Goal: Communication & Community: Answer question/provide support

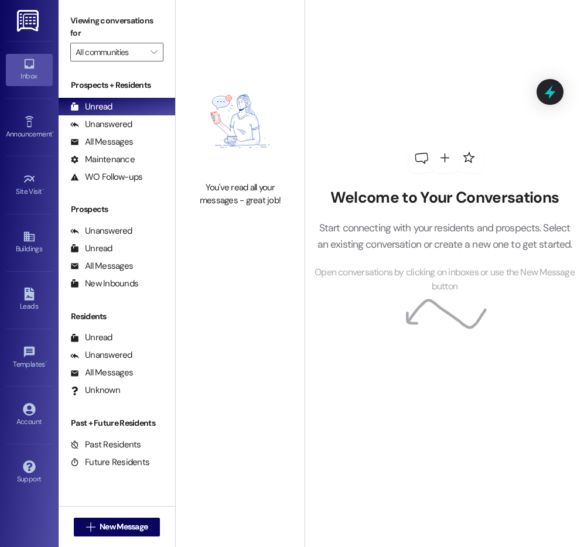
click at [422, 145] on div at bounding box center [421, 158] width 33 height 33
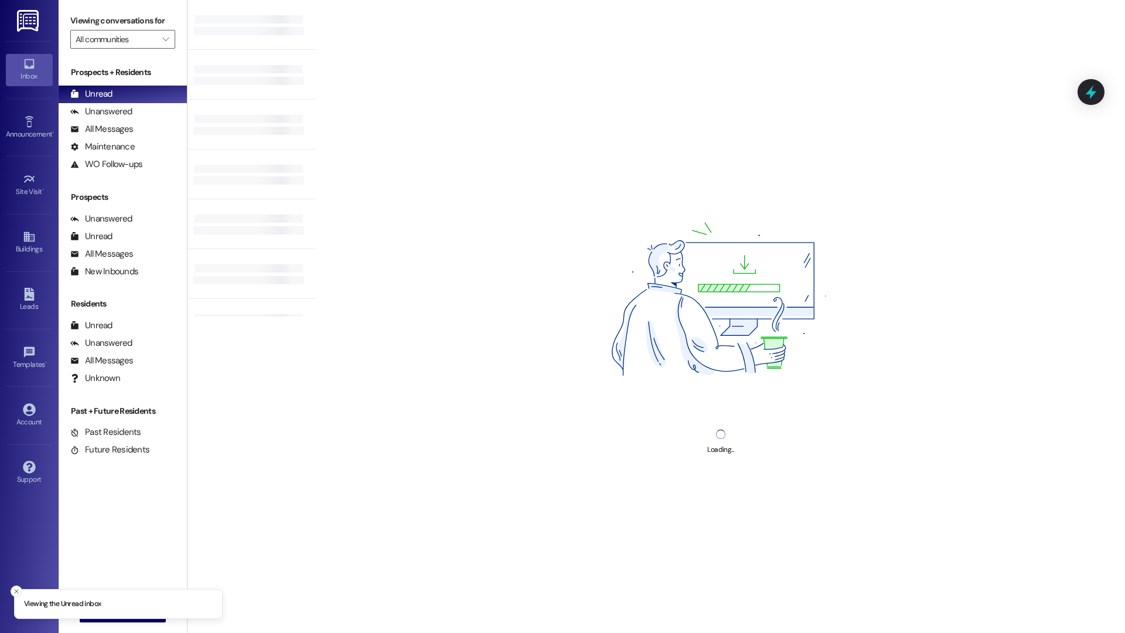
click at [16, 590] on icon "Close toast" at bounding box center [16, 591] width 7 height 7
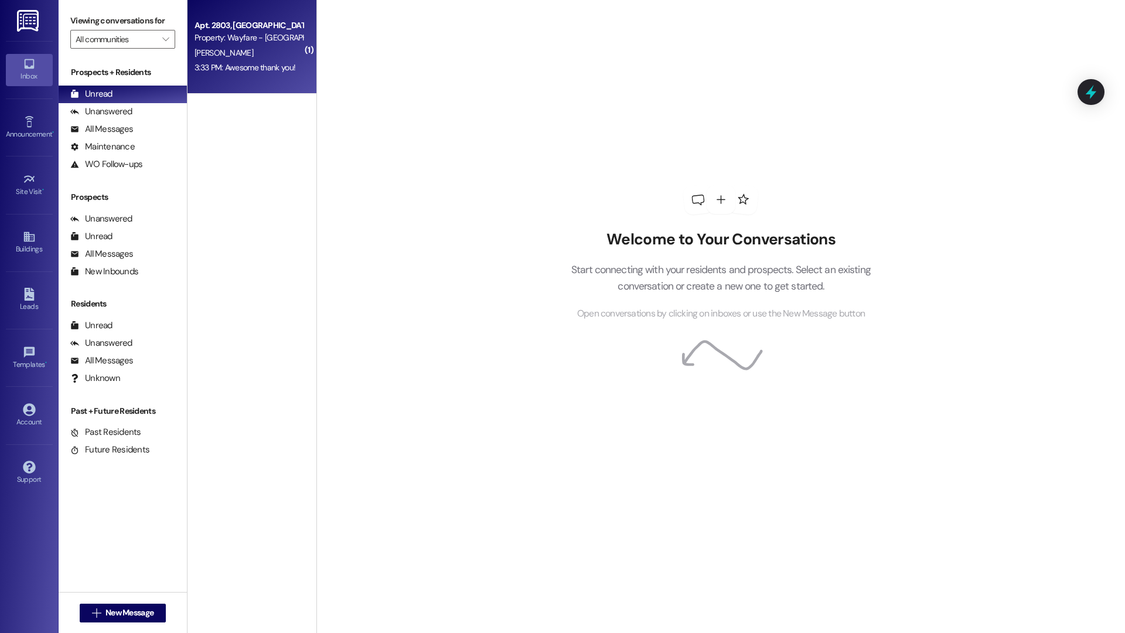
click at [265, 77] on div "Apt. 2803, [GEOGRAPHIC_DATA] Pky Property: Wayfare - [GEOGRAPHIC_DATA][PERSON_N…" at bounding box center [251, 47] width 129 height 94
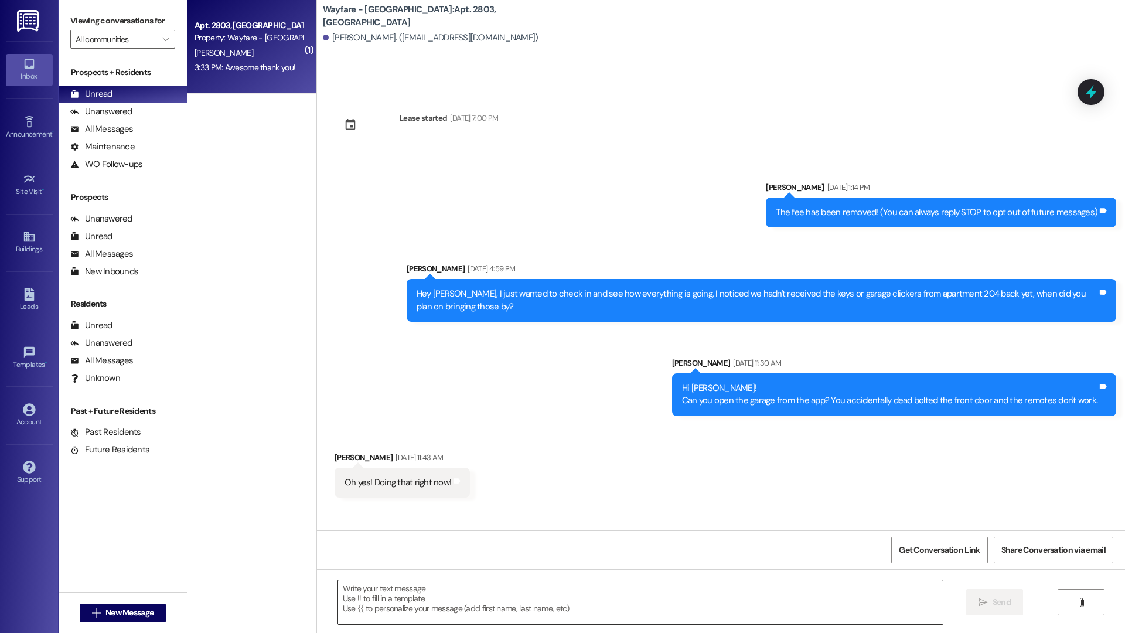
scroll to position [1426, 0]
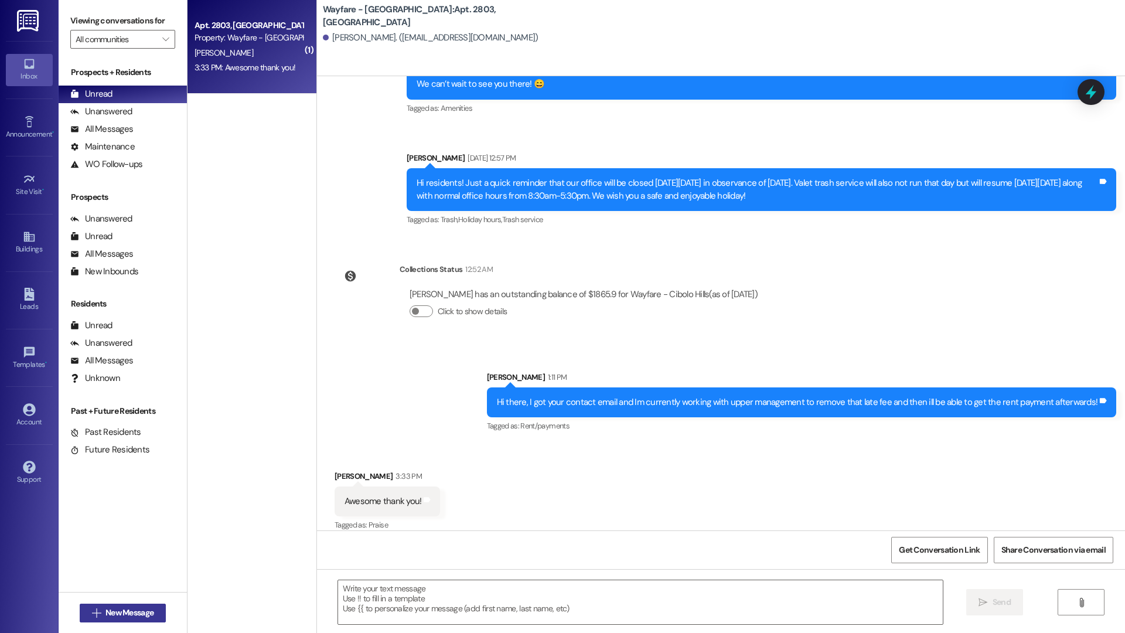
click at [157, 606] on button " New Message" at bounding box center [123, 612] width 87 height 19
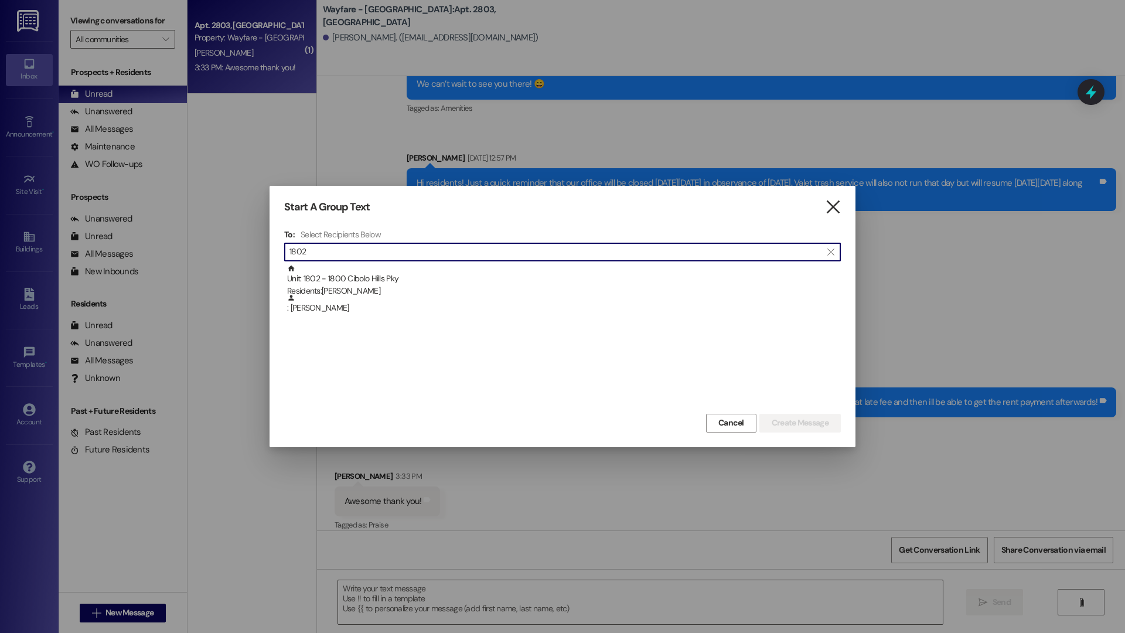
type input "1802"
click at [837, 206] on icon "" at bounding box center [833, 207] width 16 height 12
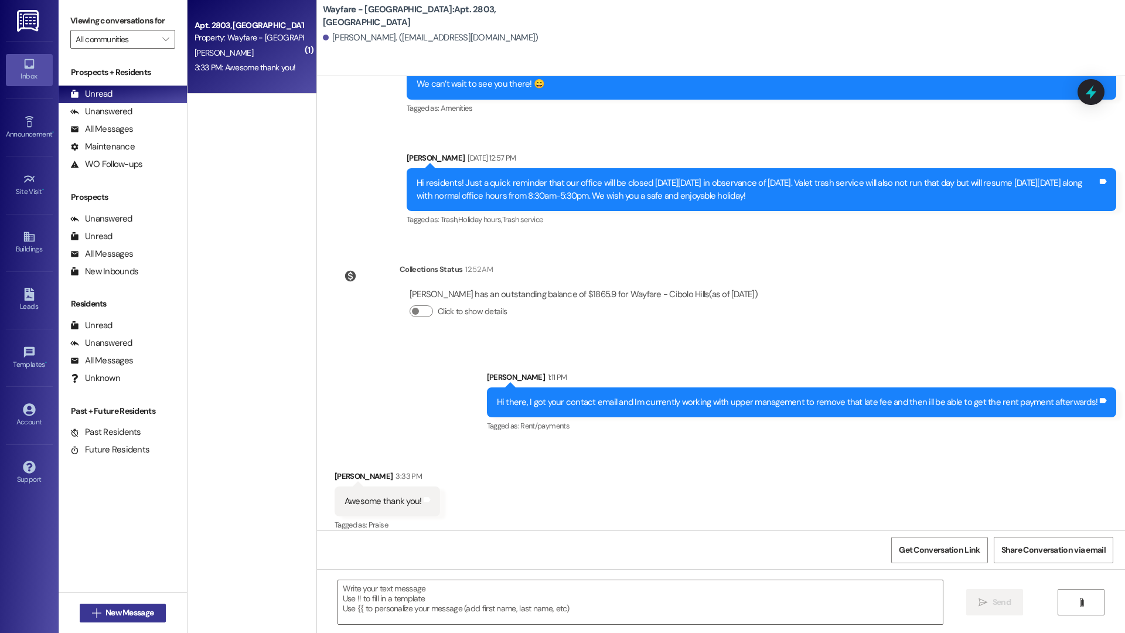
click at [125, 606] on span "New Message" at bounding box center [129, 612] width 48 height 12
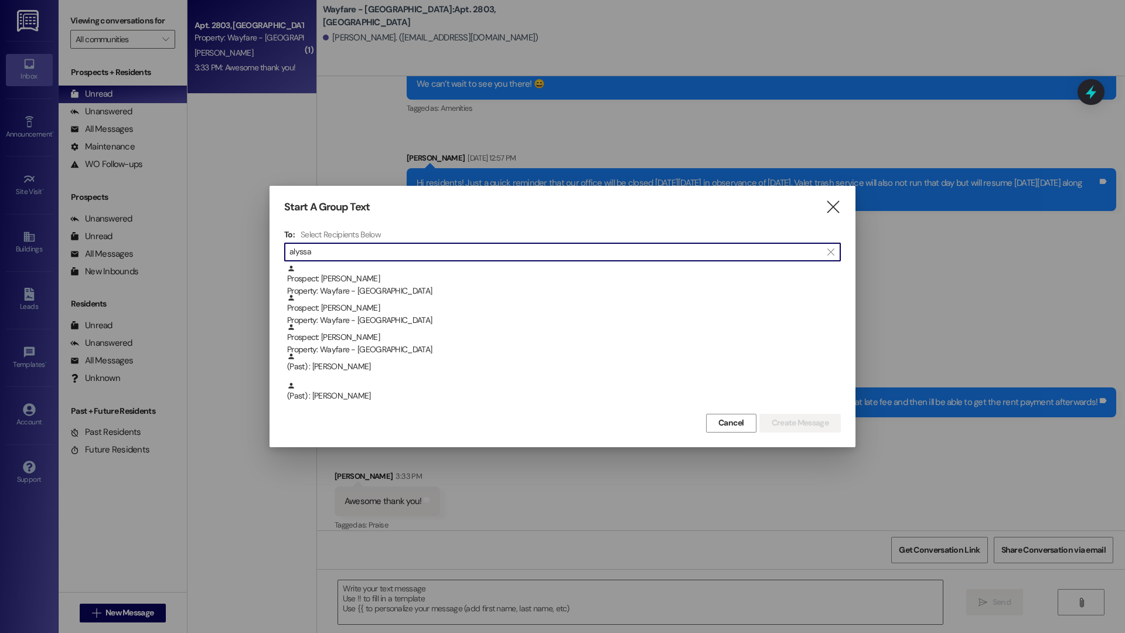
type input "alyssa"
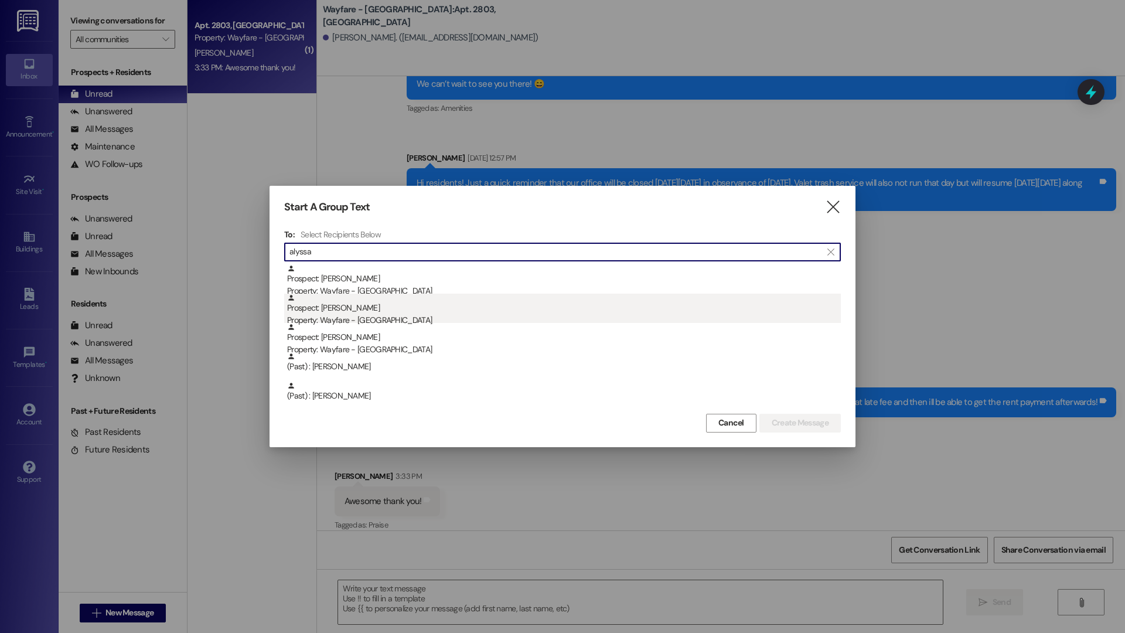
click at [412, 315] on div "Property: Wayfare - Cibolo Hills" at bounding box center [564, 320] width 554 height 12
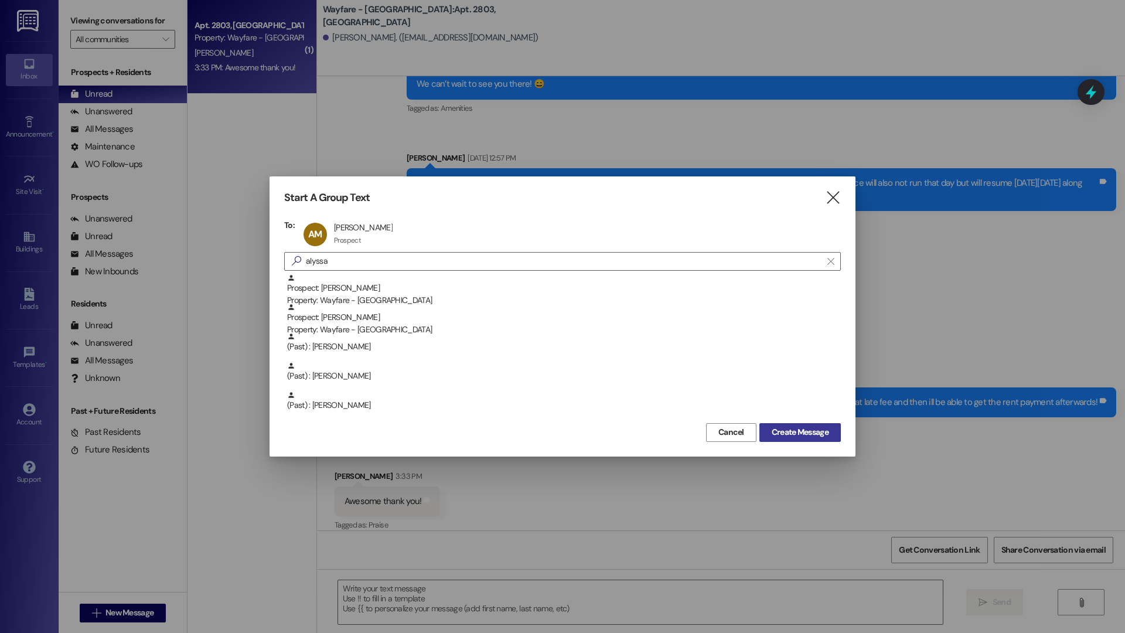
click at [789, 435] on span "Create Message" at bounding box center [800, 432] width 57 height 12
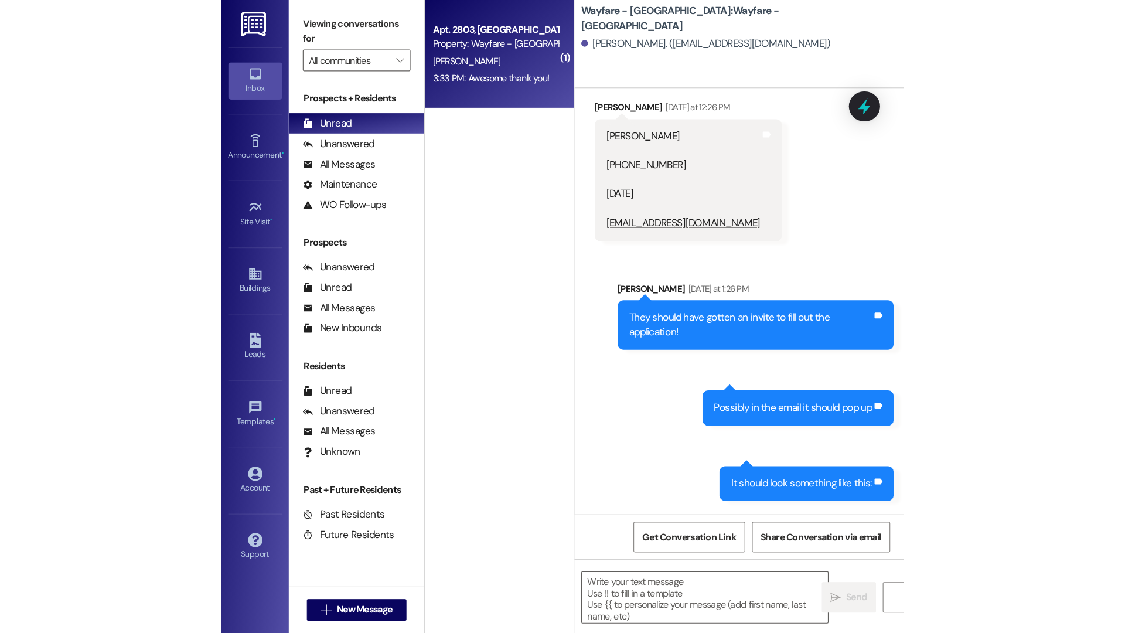
scroll to position [1561, 0]
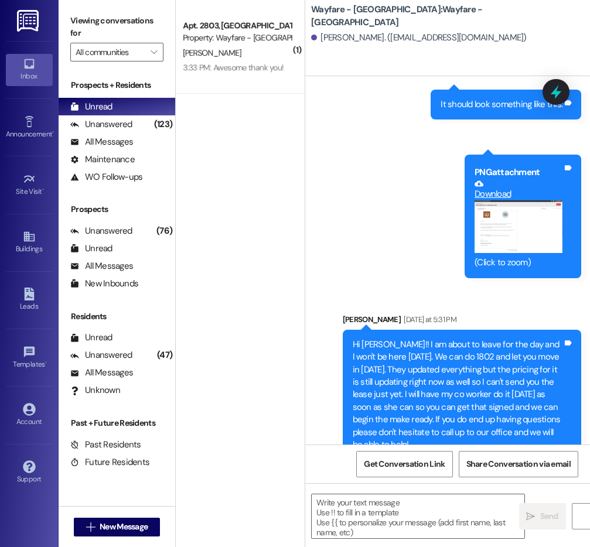
click at [126, 538] on div " New Message" at bounding box center [117, 527] width 87 height 29
click at [128, 533] on span "New Message" at bounding box center [124, 527] width 48 height 12
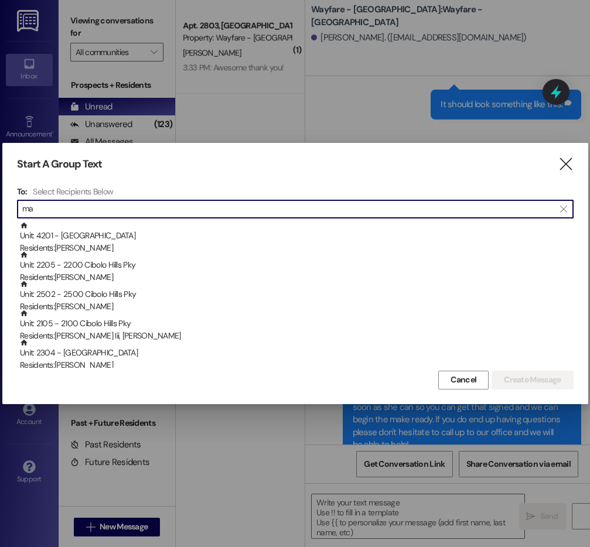
type input "m"
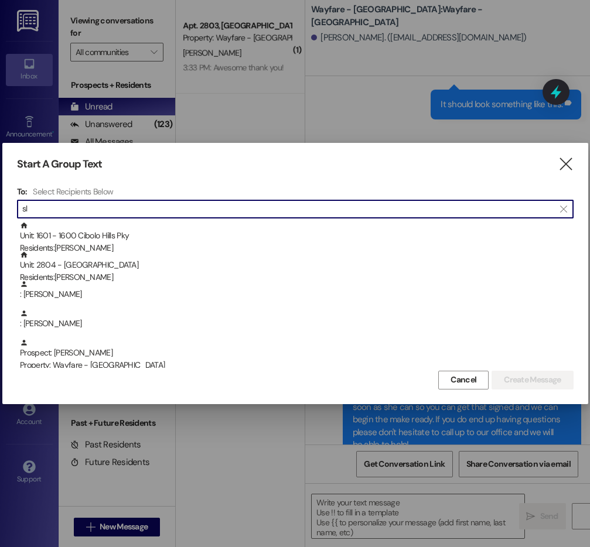
type input "s"
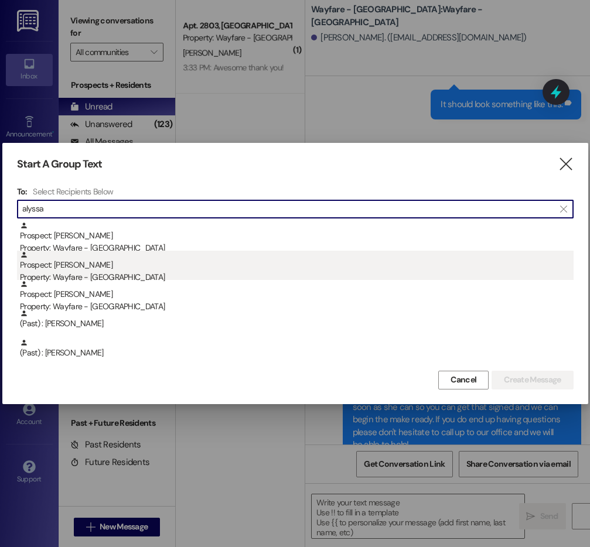
type input "alyssa"
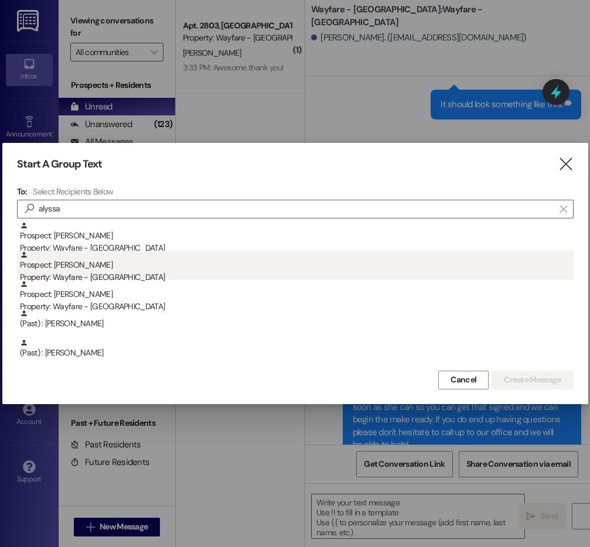
click at [102, 278] on div "Property: Wayfare - [GEOGRAPHIC_DATA]" at bounding box center [297, 277] width 554 height 12
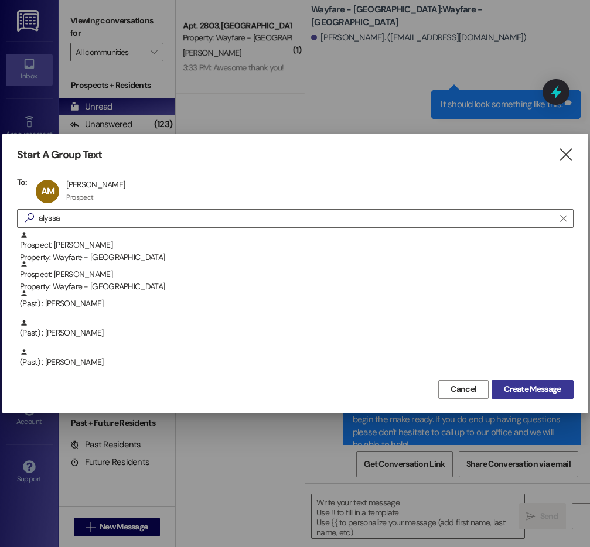
click at [533, 387] on span "Create Message" at bounding box center [532, 389] width 57 height 12
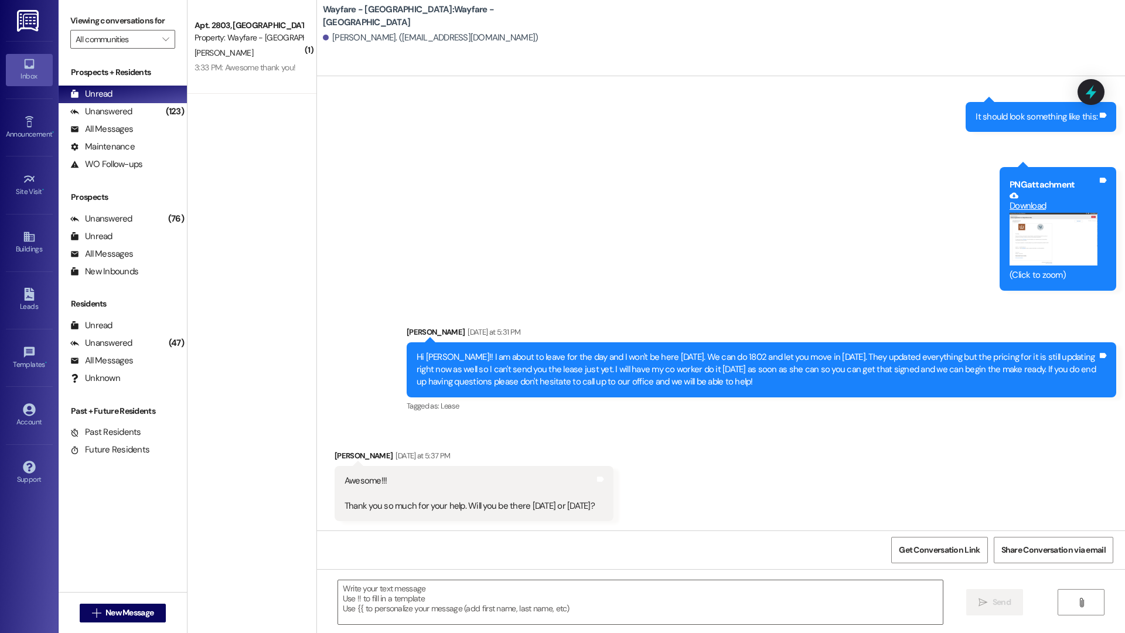
scroll to position [1247, 0]
click at [595, 586] on textarea at bounding box center [640, 602] width 605 height 44
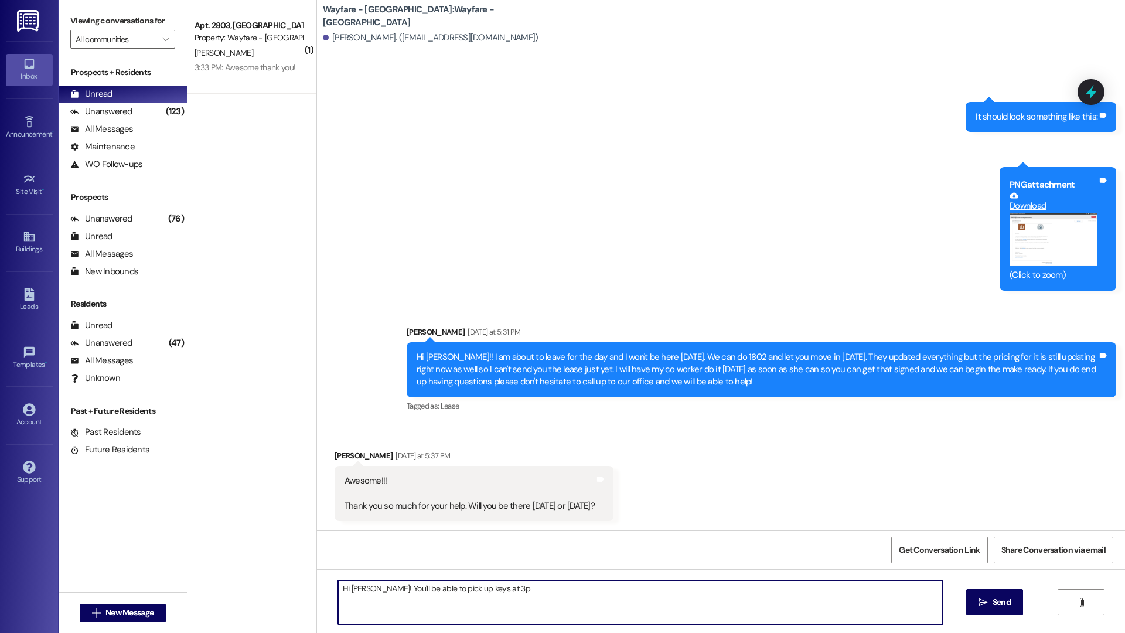
type textarea "Hi Alyssa! You'll be able to pick up keys at 3pm"
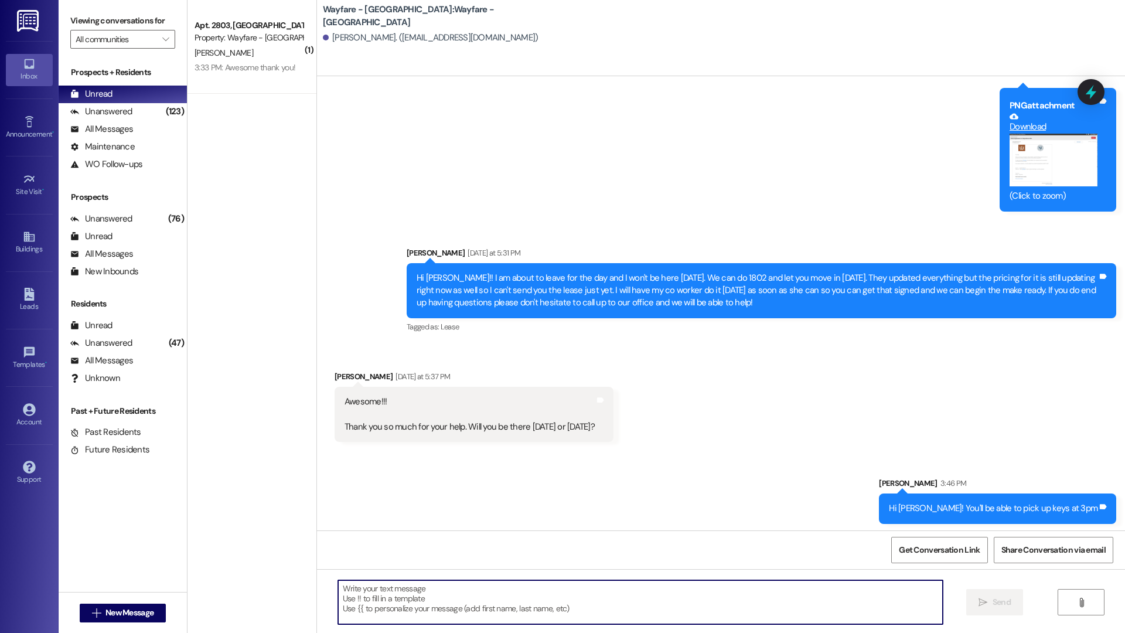
scroll to position [1329, 0]
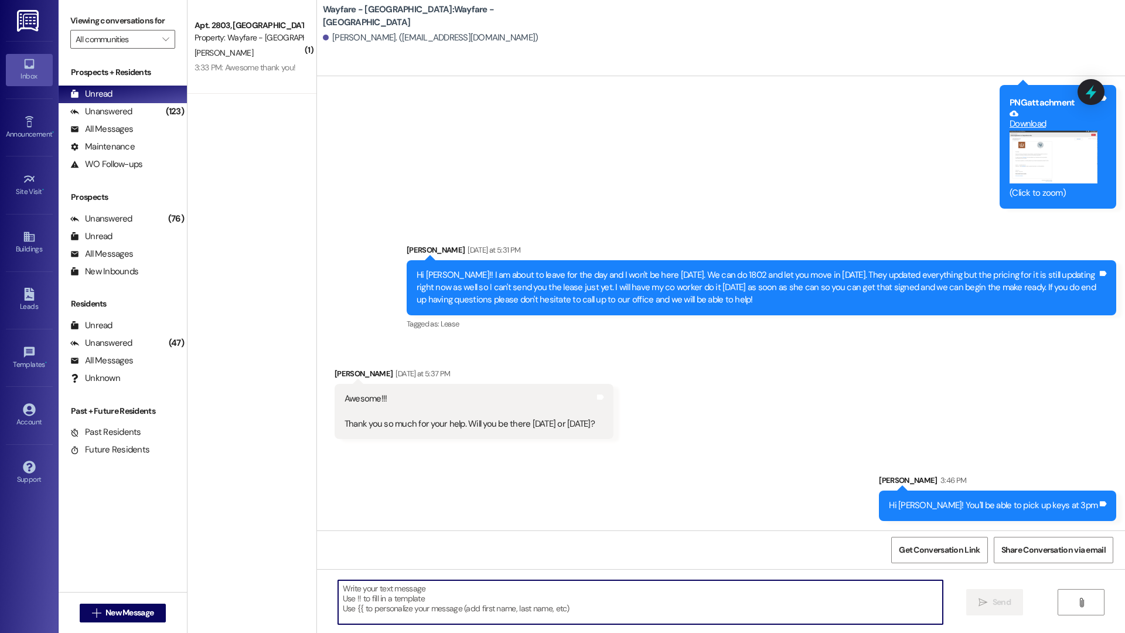
click at [589, 580] on textarea at bounding box center [640, 602] width 605 height 44
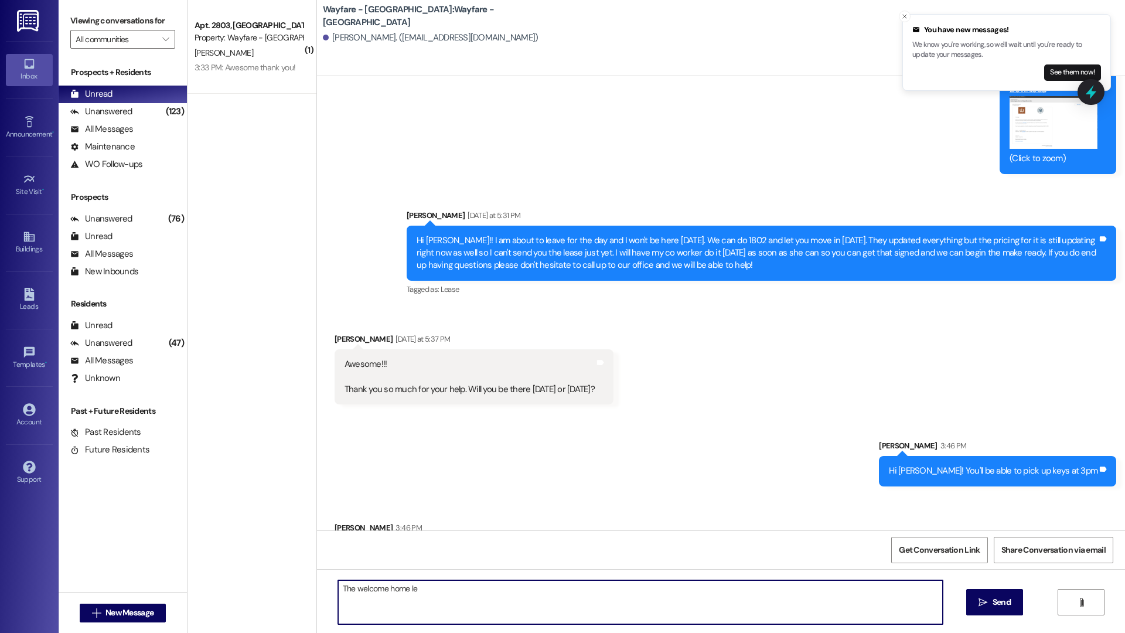
scroll to position [1410, 0]
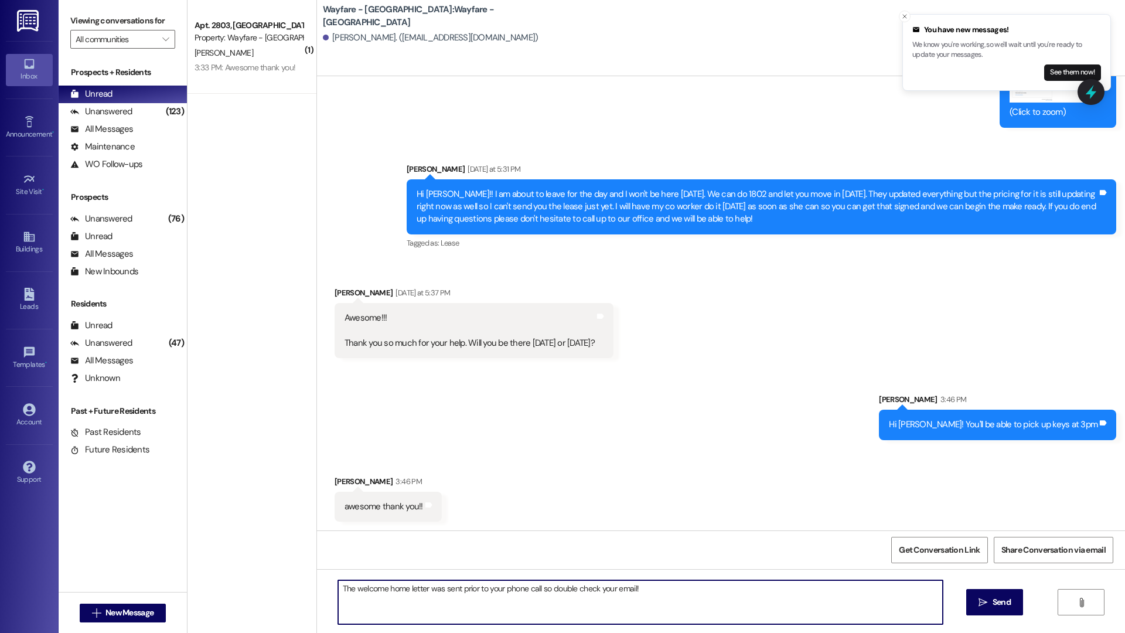
type textarea "The welcome home letter was sent prior to your phone call so double check your …"
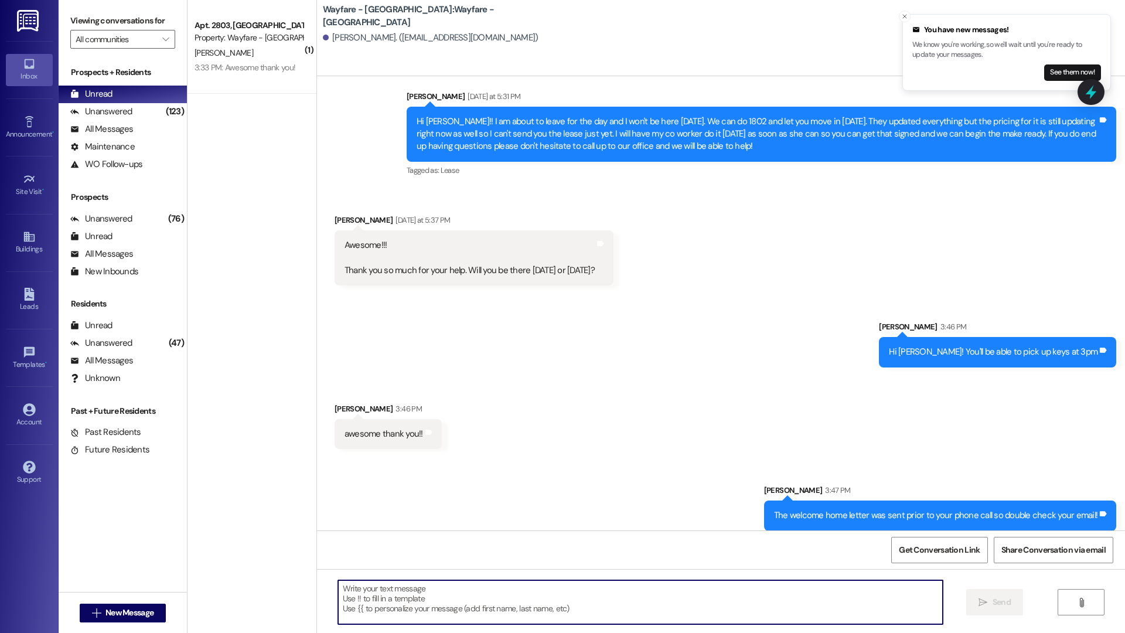
scroll to position [1493, 0]
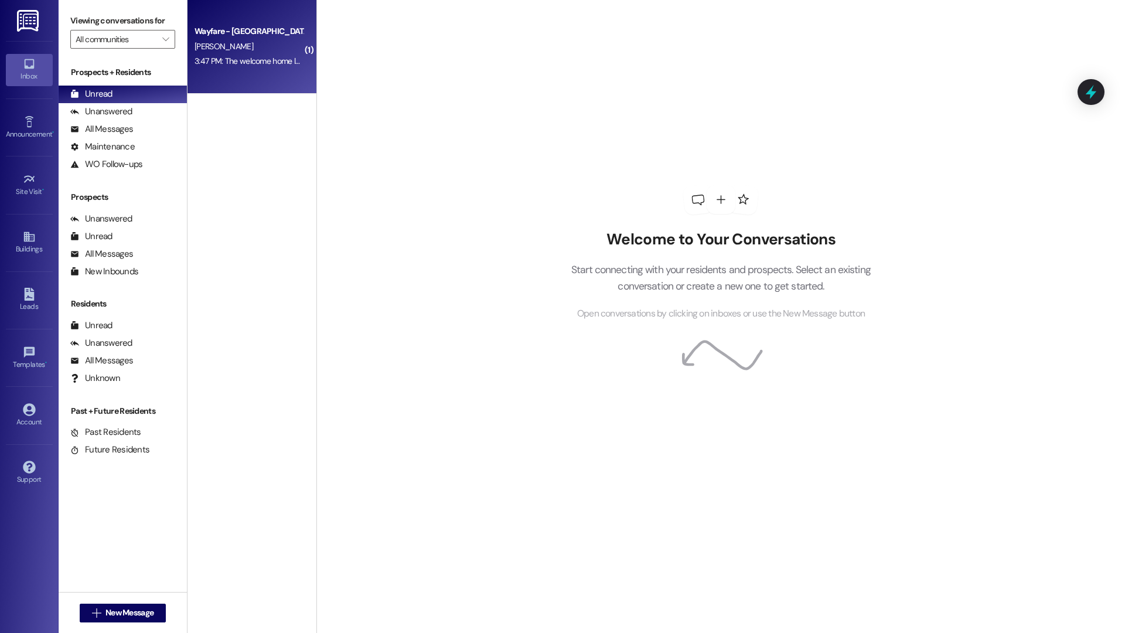
click at [275, 62] on div "3:47 PM: The welcome home letter was sent prior to your phone call so double ch…" at bounding box center [357, 61] width 326 height 11
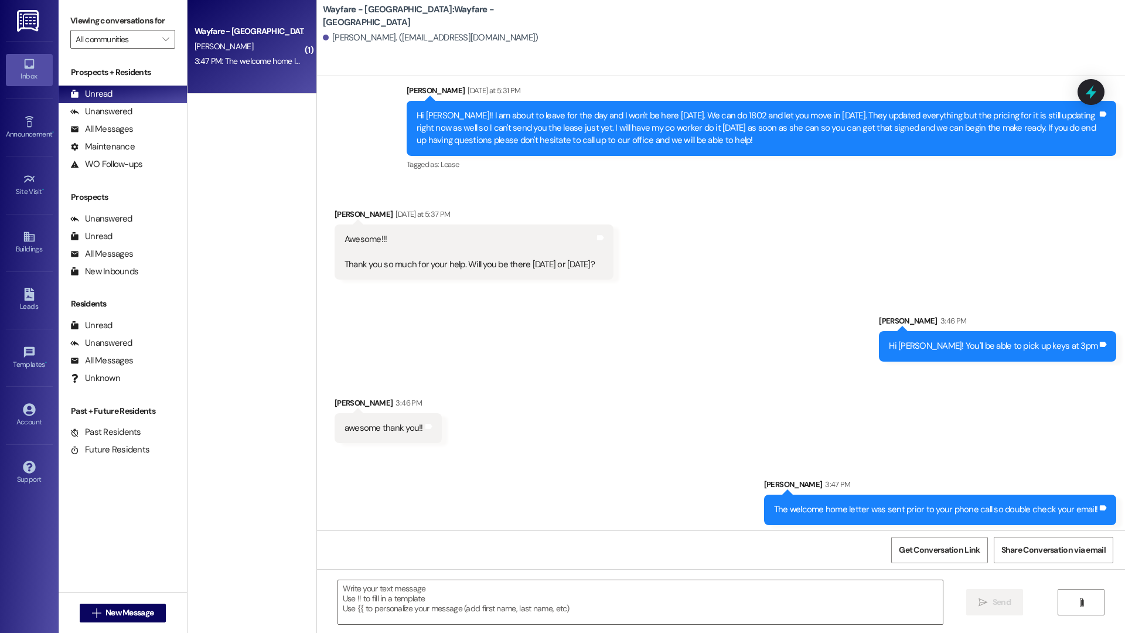
scroll to position [1493, 0]
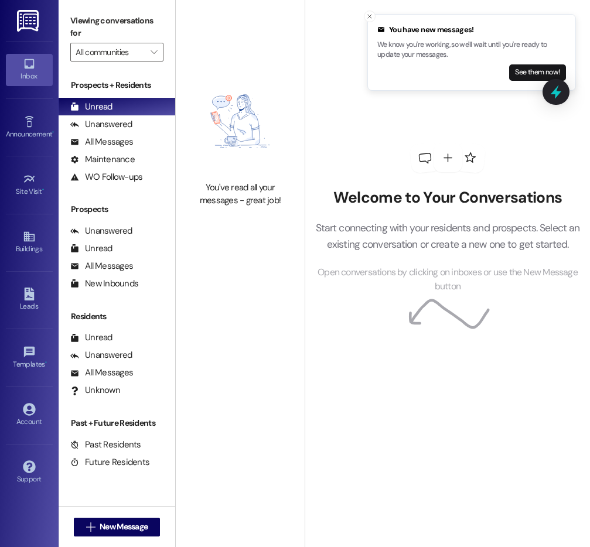
click at [107, 513] on div " New Message" at bounding box center [117, 527] width 87 height 29
click at [105, 524] on span "New Message" at bounding box center [124, 527] width 48 height 12
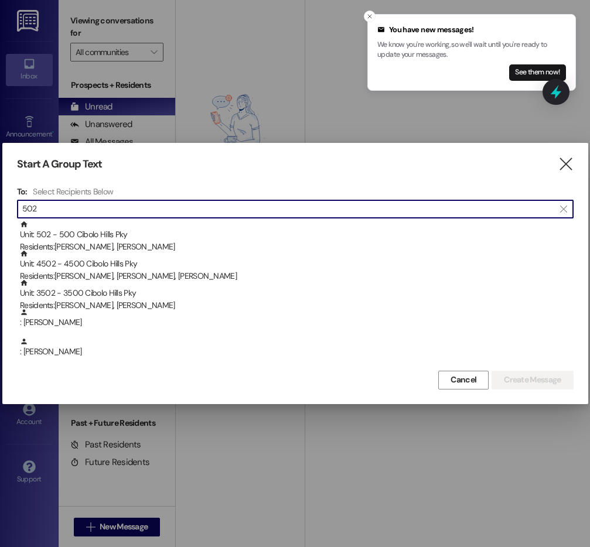
scroll to position [36, 0]
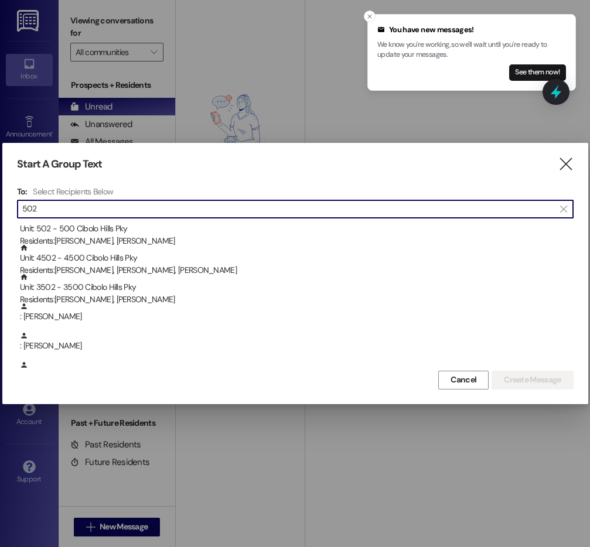
click at [221, 209] on input "502" at bounding box center [288, 209] width 532 height 16
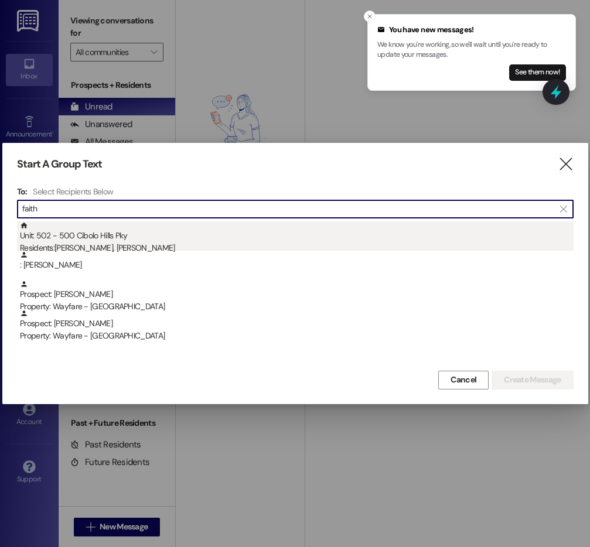
type input "faith"
click at [176, 244] on div "Residents: Faith Bell, Grace Wright" at bounding box center [297, 248] width 554 height 12
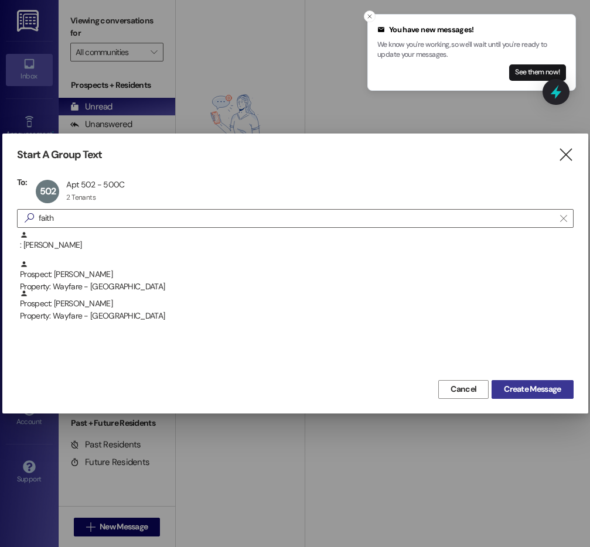
click at [558, 383] on button "Create Message" at bounding box center [532, 389] width 81 height 19
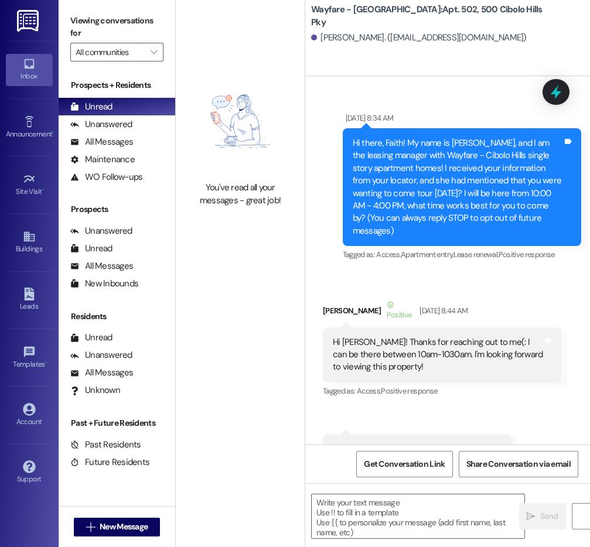
scroll to position [60418, 0]
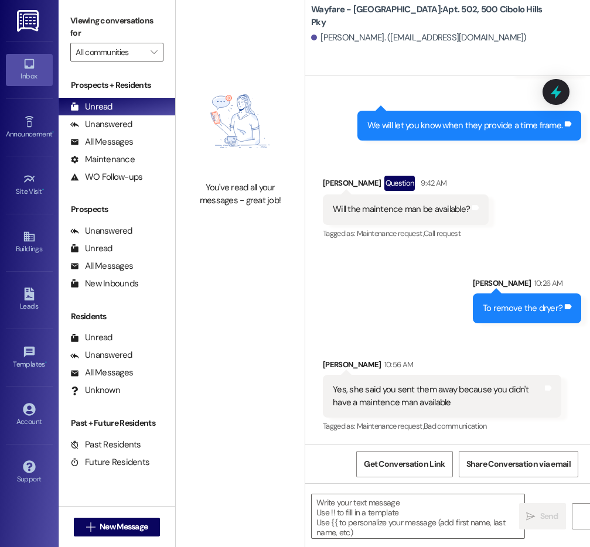
click at [453, 542] on div " Send " at bounding box center [447, 527] width 285 height 88
click at [458, 525] on textarea at bounding box center [418, 516] width 213 height 44
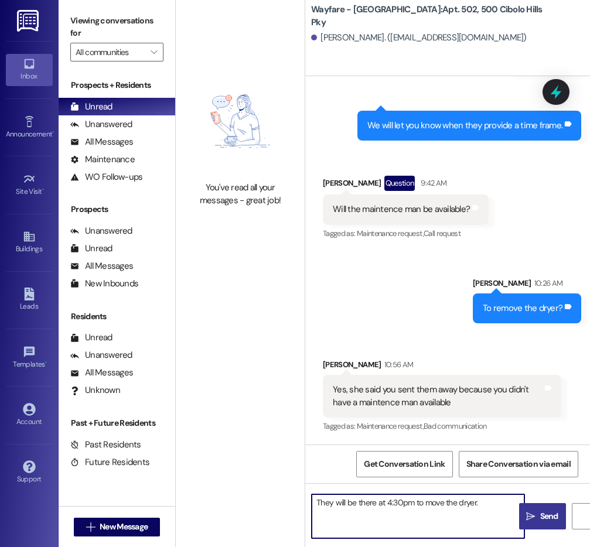
type textarea "They will be there at 4:30pm to move the dryer."
click at [551, 525] on button " Send" at bounding box center [542, 516] width 47 height 26
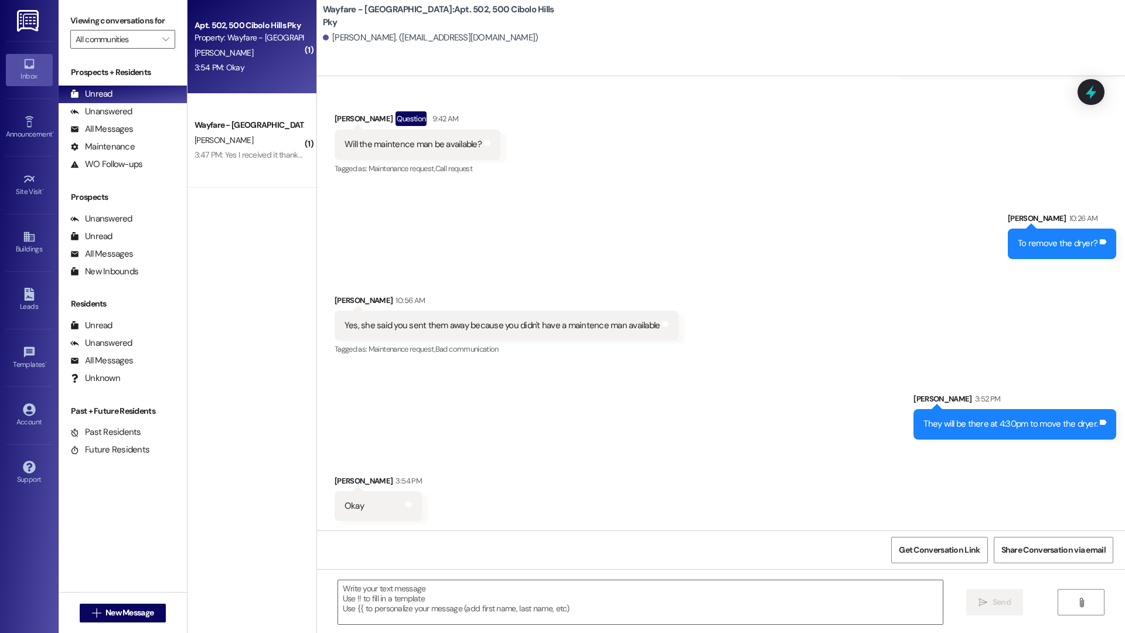
scroll to position [49013, 0]
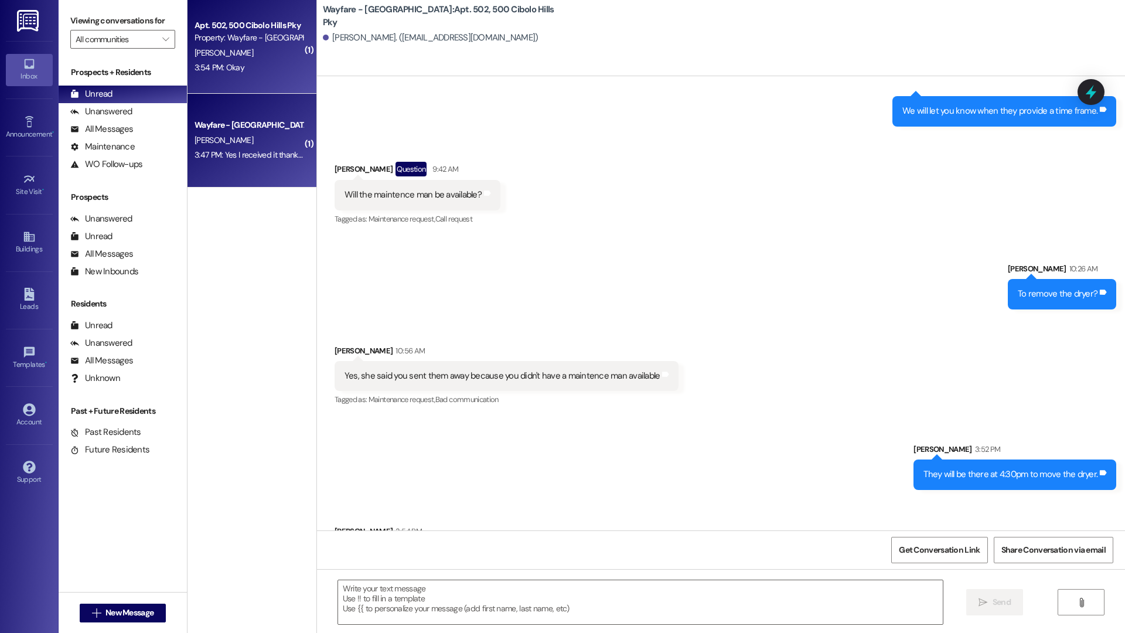
click at [234, 98] on div "Wayfare - Cibolo Hills Prospect A. Matthews 3:47 PM: Yes I received it thank yo…" at bounding box center [251, 141] width 129 height 94
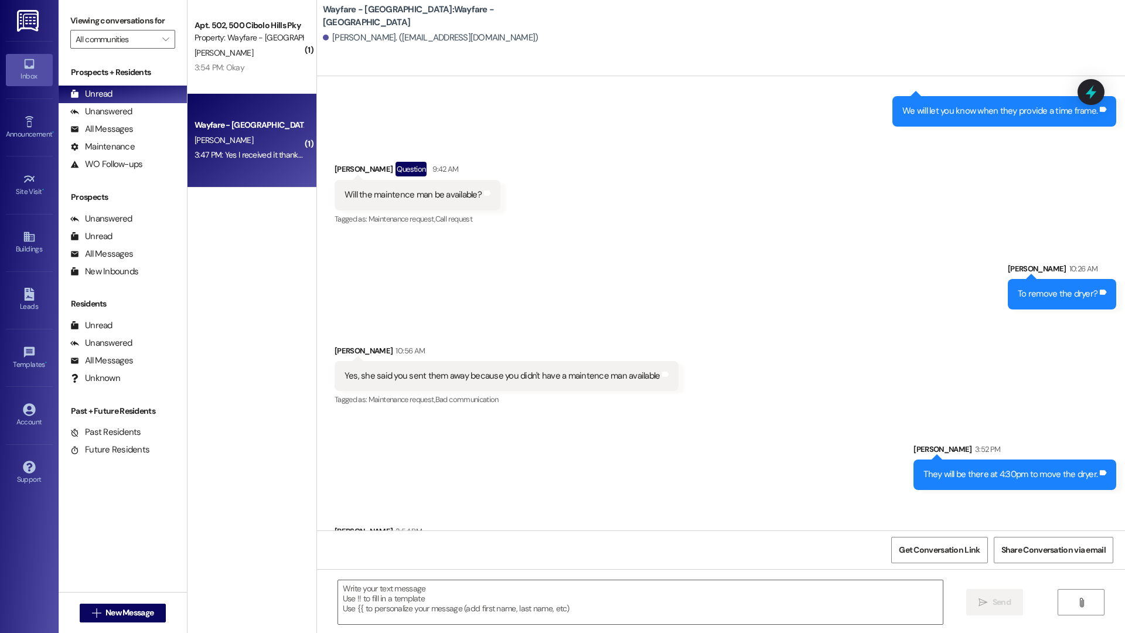
scroll to position [1574, 0]
